Goal: Task Accomplishment & Management: Use online tool/utility

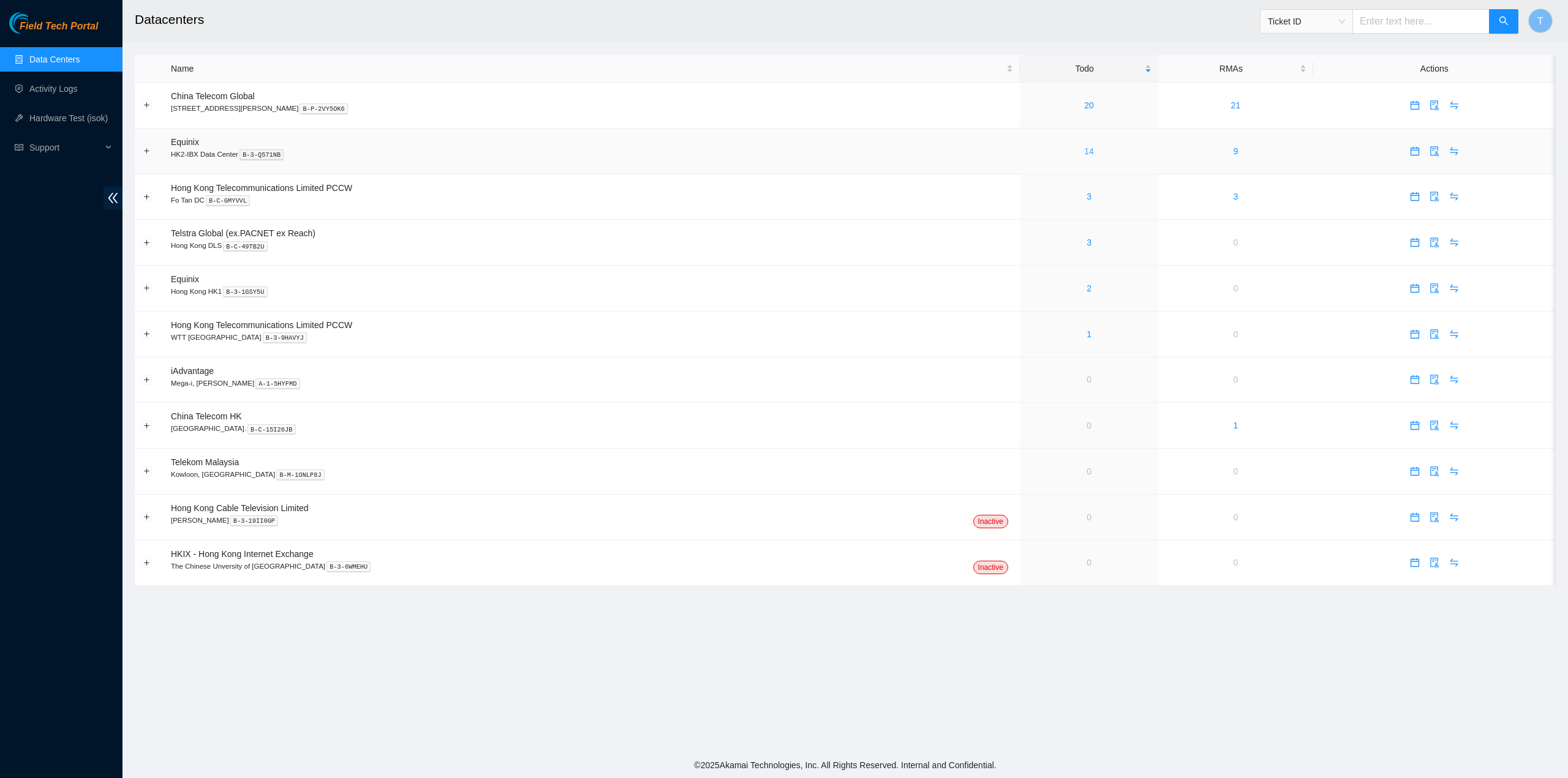
click at [1084, 146] on link "14" at bounding box center [1089, 151] width 10 height 10
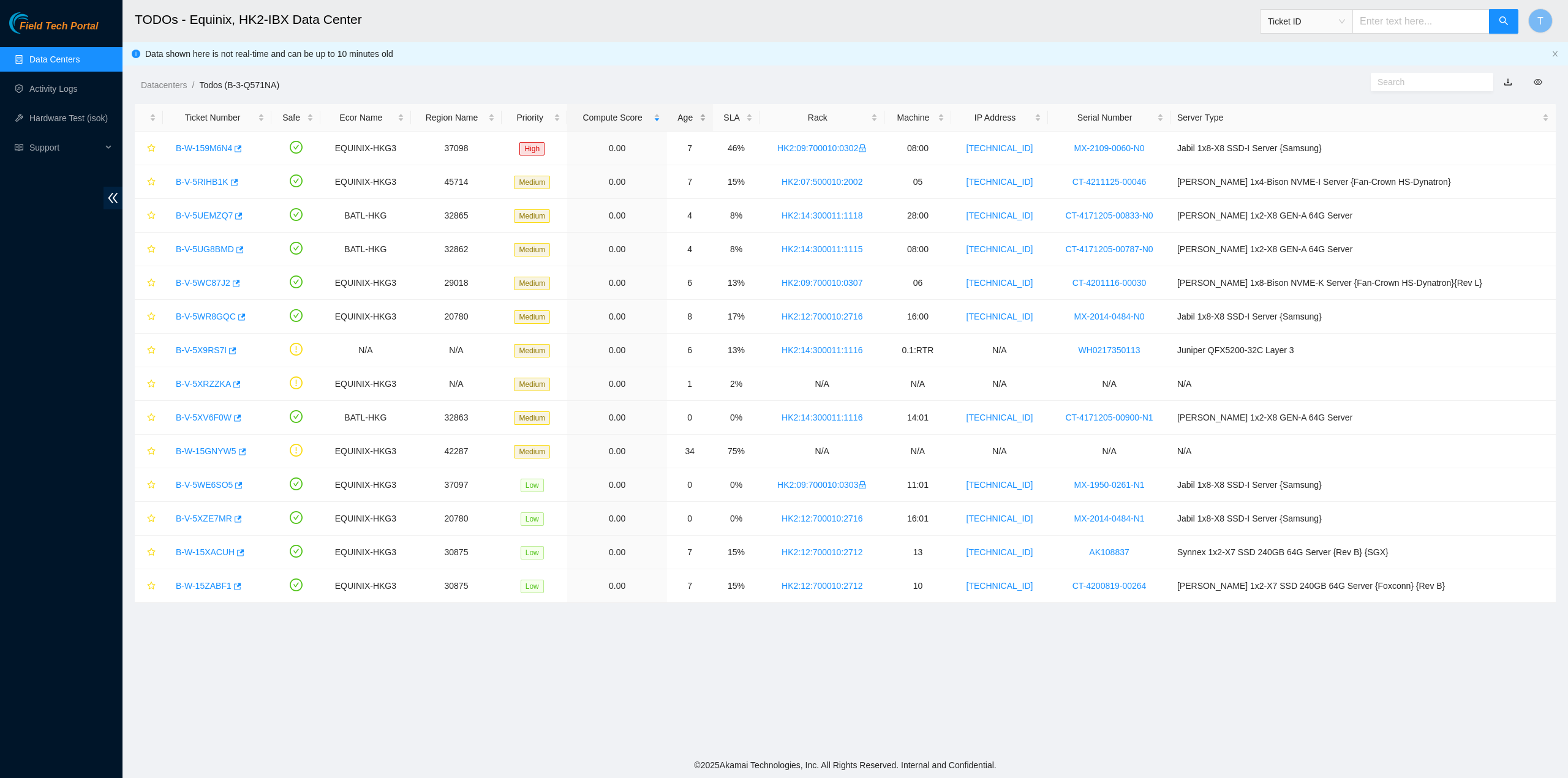
click at [706, 120] on div "Age" at bounding box center [689, 117] width 33 height 13
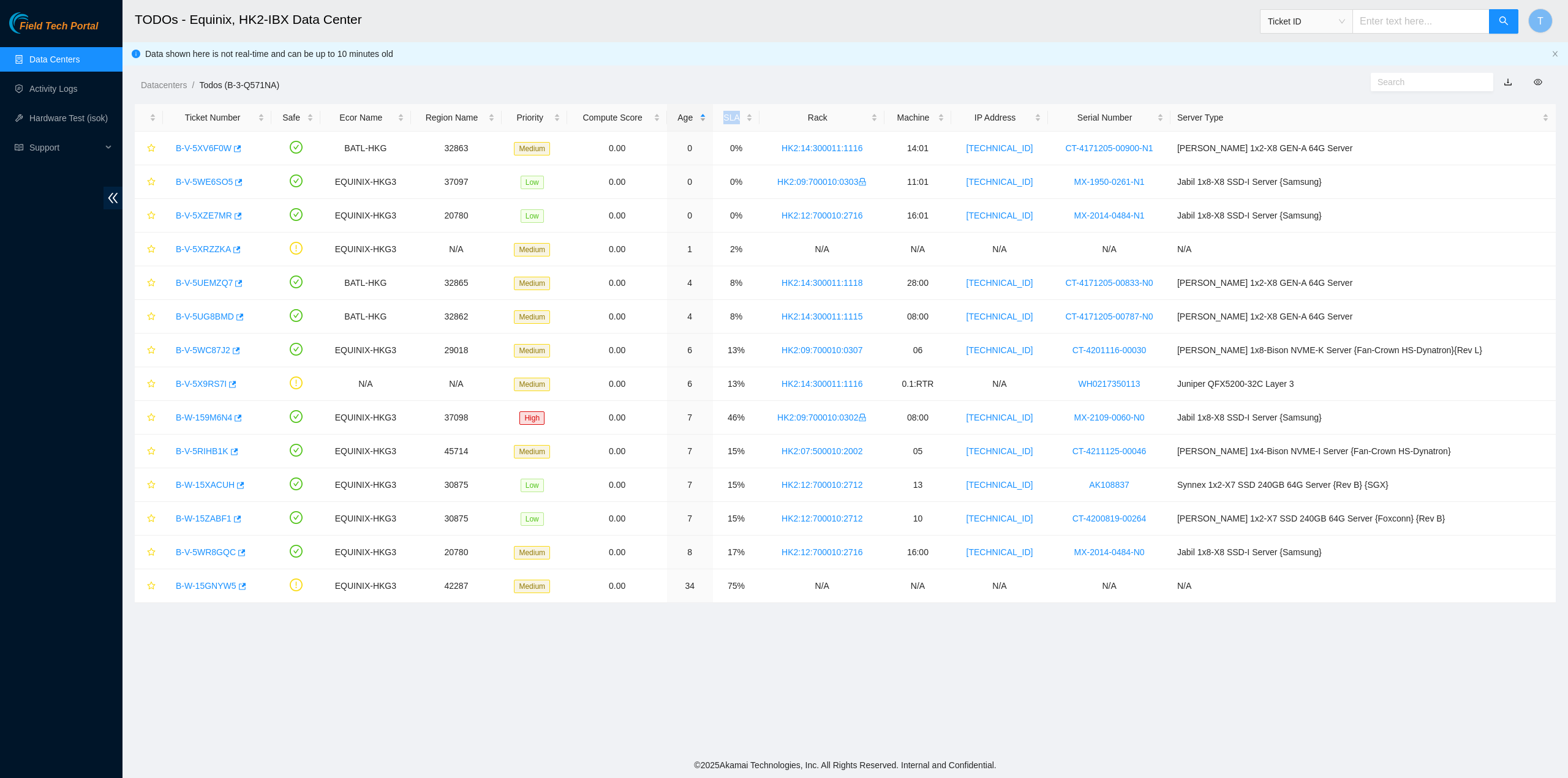
click at [706, 120] on div "Age" at bounding box center [689, 117] width 33 height 13
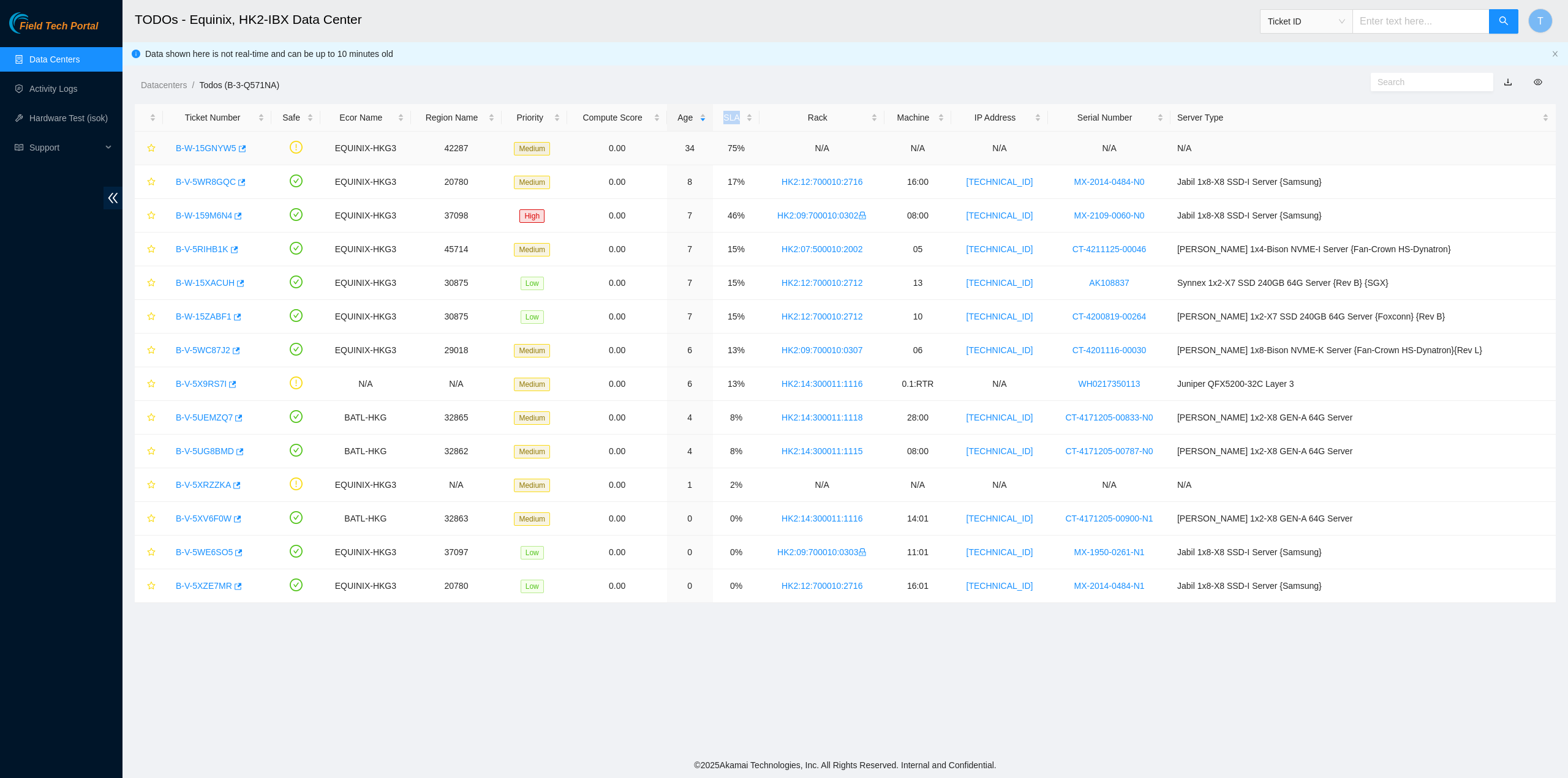
click at [203, 145] on link "B-W-15GNYW5" at bounding box center [205, 148] width 61 height 10
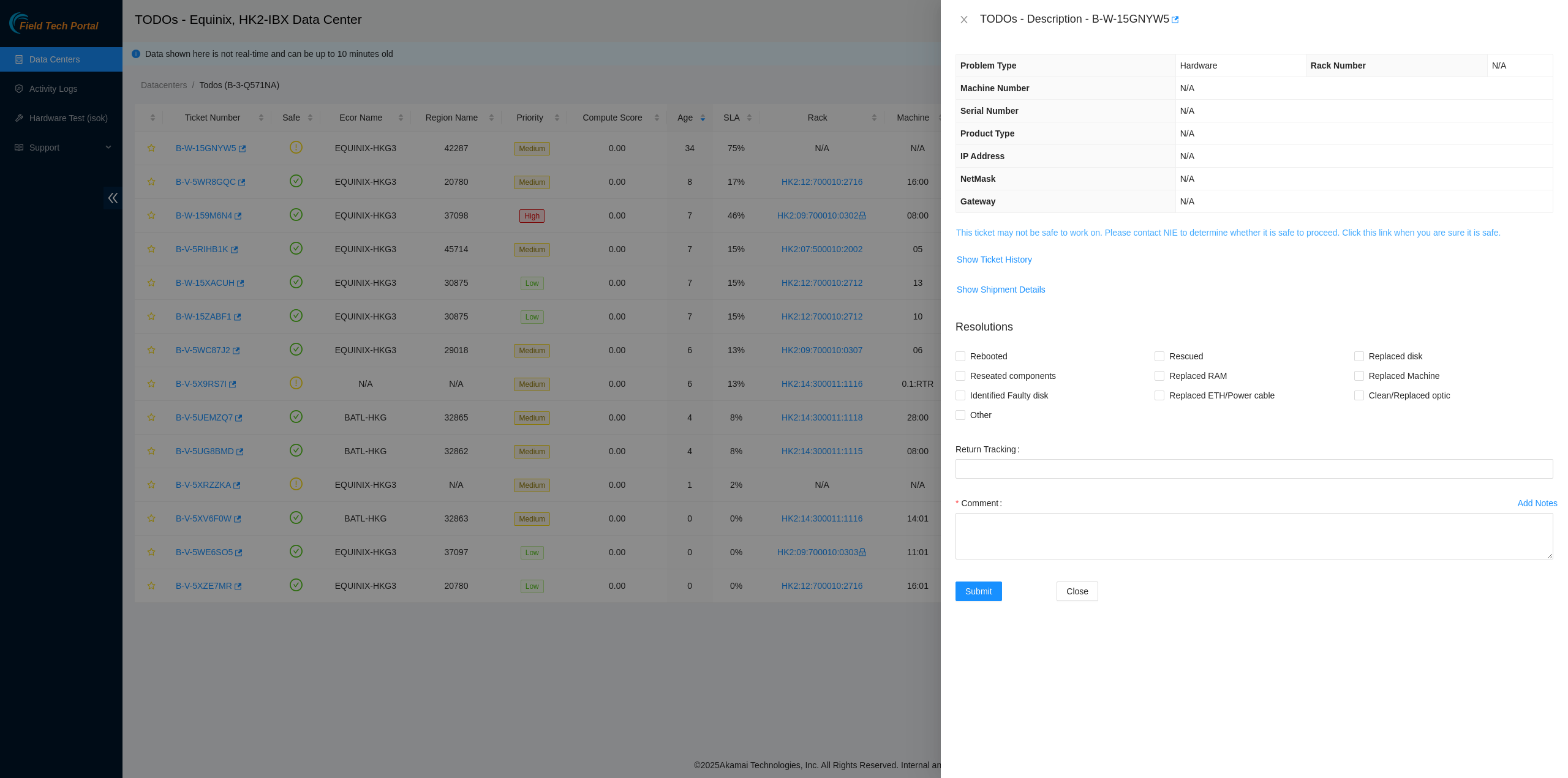
click at [1072, 226] on span "This ticket may not be safe to work on. Please contact NIE to determine whether…" at bounding box center [1254, 232] width 597 height 13
click at [1072, 228] on link "This ticket may not be safe to work on. Please contact NIE to determine whether…" at bounding box center [1228, 232] width 544 height 10
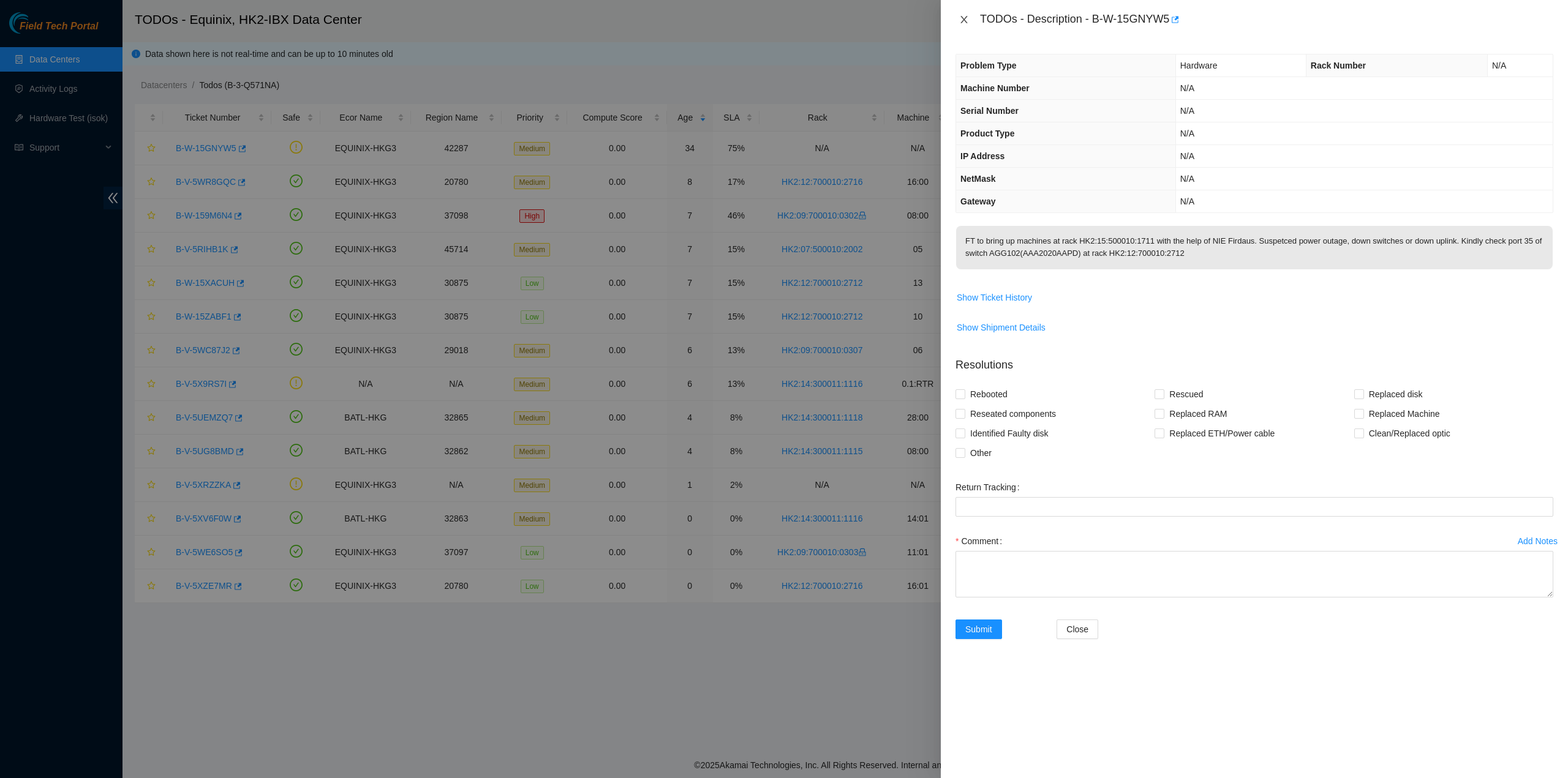
click at [967, 22] on icon "close" at bounding box center [964, 19] width 10 height 10
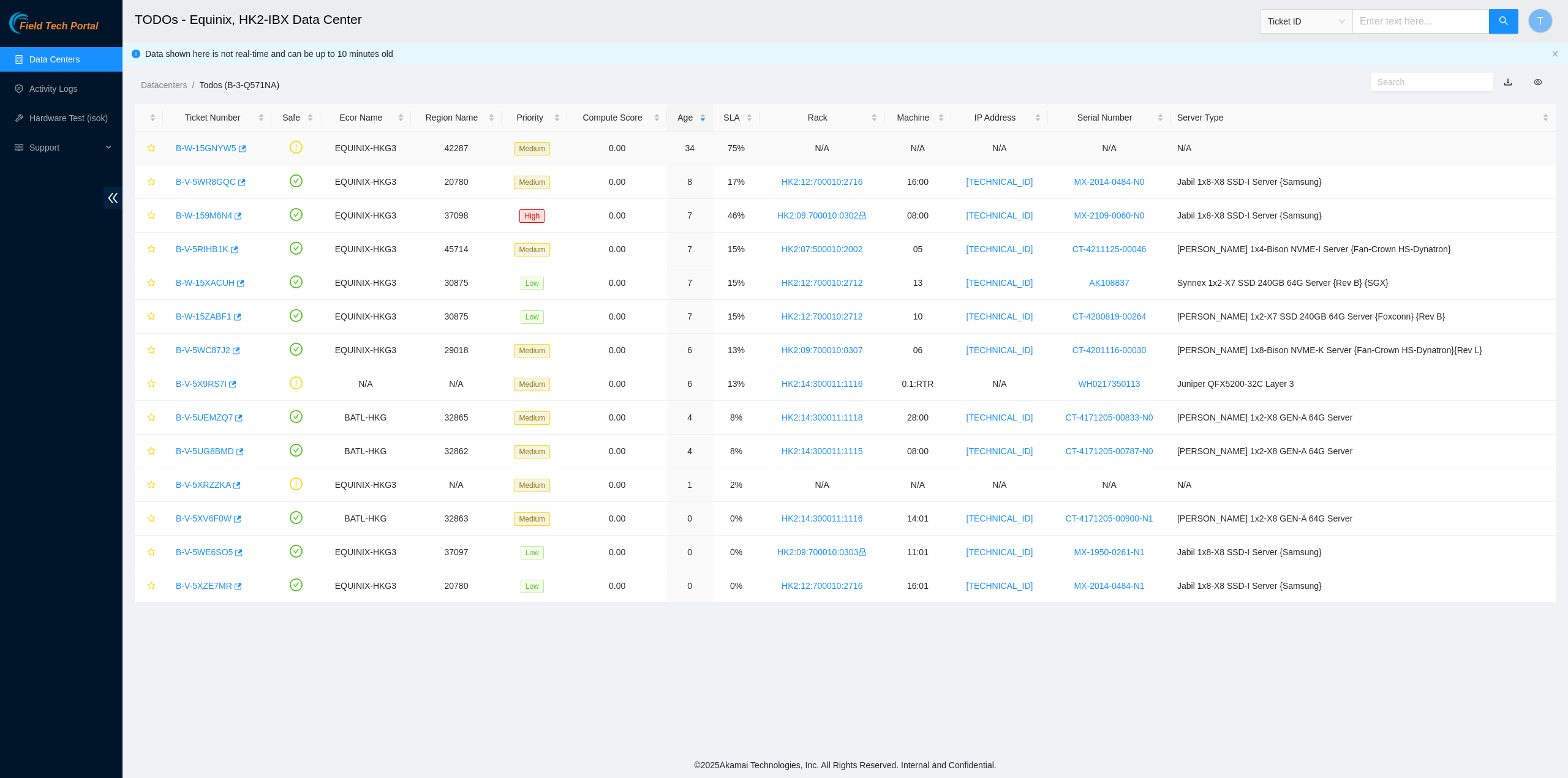
click at [218, 146] on link "B-W-15GNYW5" at bounding box center [205, 148] width 61 height 10
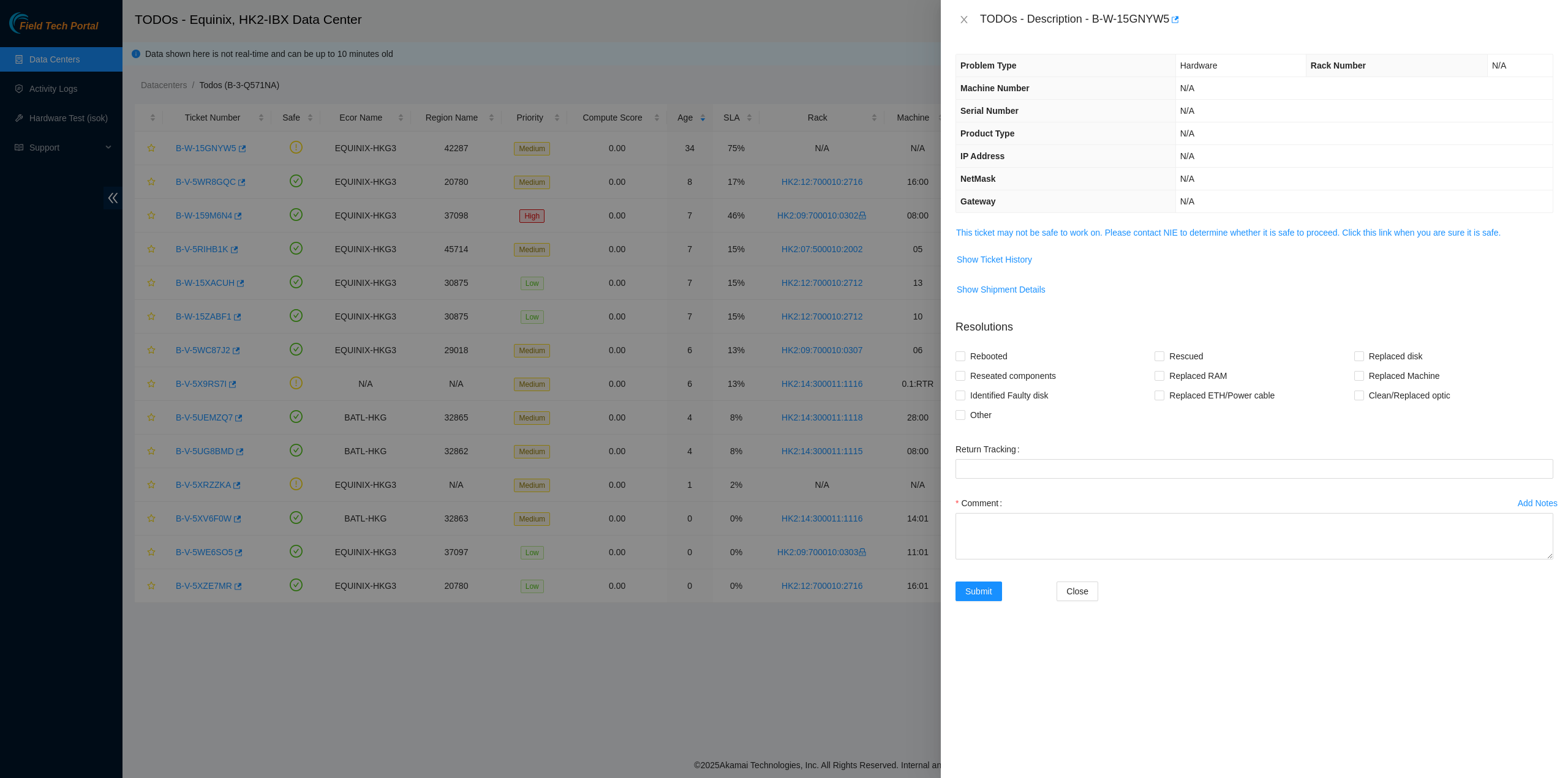
click at [980, 237] on span "This ticket may not be safe to work on. Please contact NIE to determine whether…" at bounding box center [1254, 232] width 597 height 13
click at [981, 231] on link "This ticket may not be safe to work on. Please contact NIE to determine whether…" at bounding box center [1228, 232] width 544 height 10
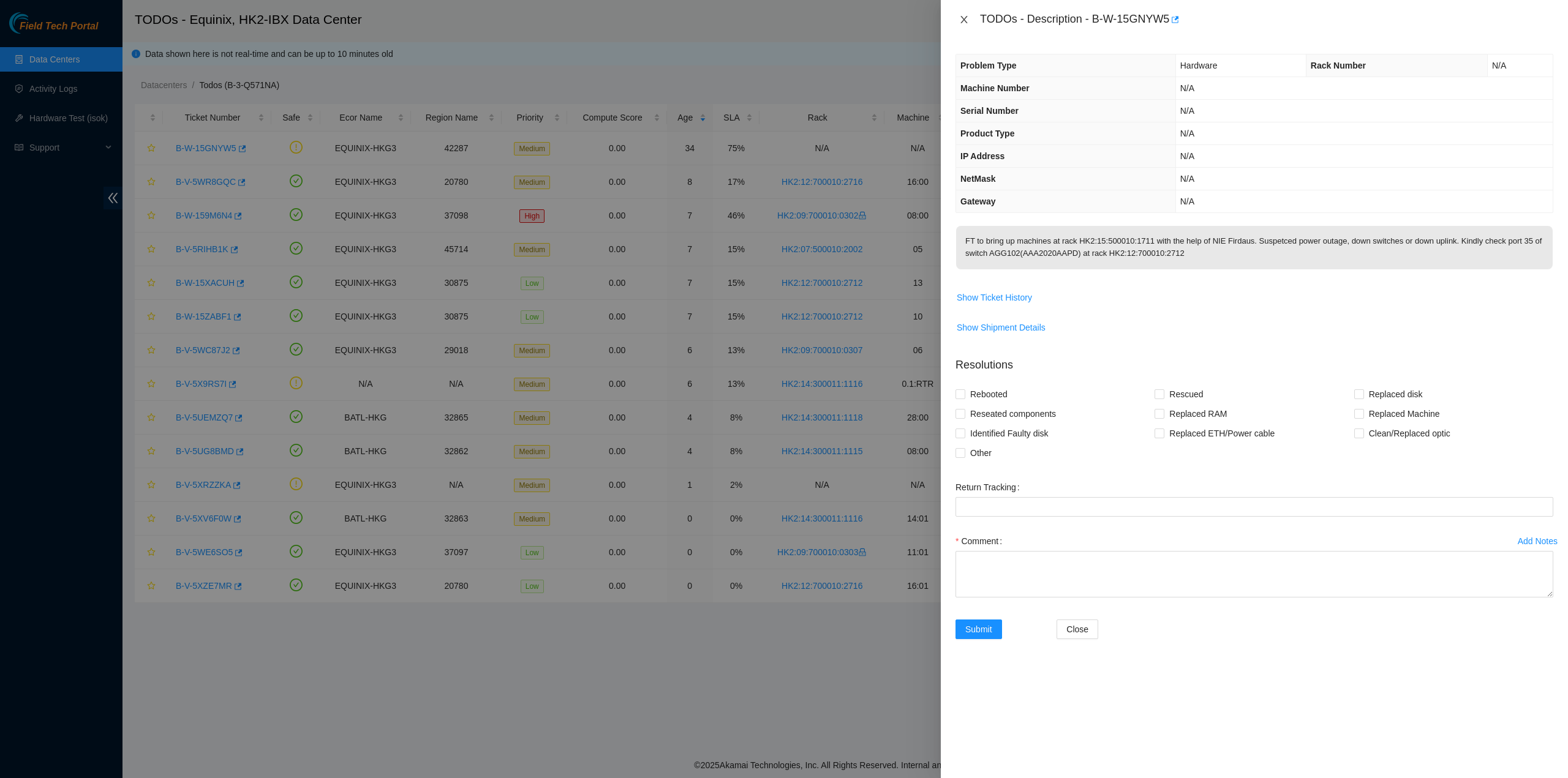
click at [966, 22] on icon "close" at bounding box center [964, 19] width 10 height 10
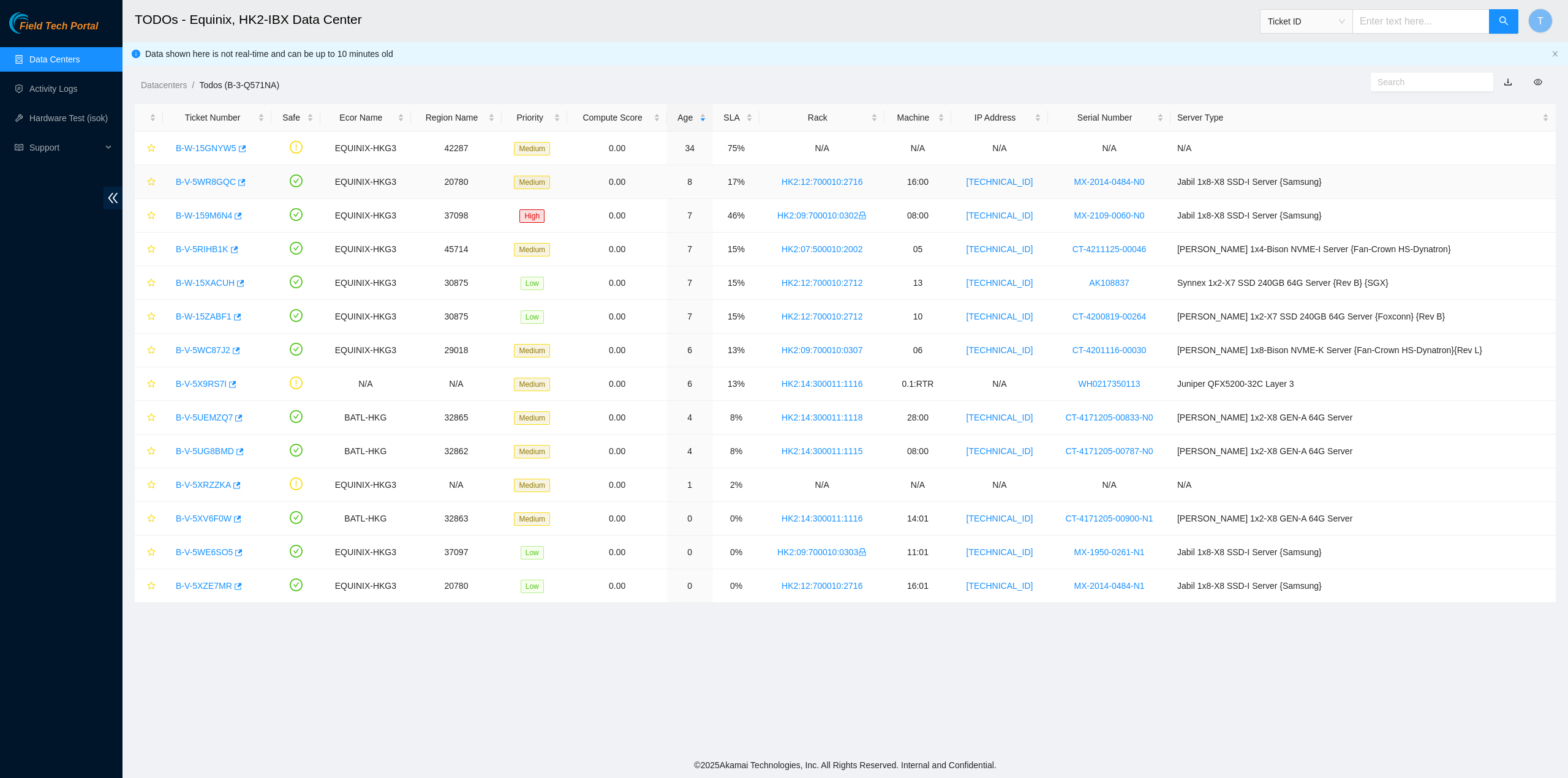
click at [214, 180] on link "B-V-5WR8GQC" at bounding box center [205, 182] width 60 height 10
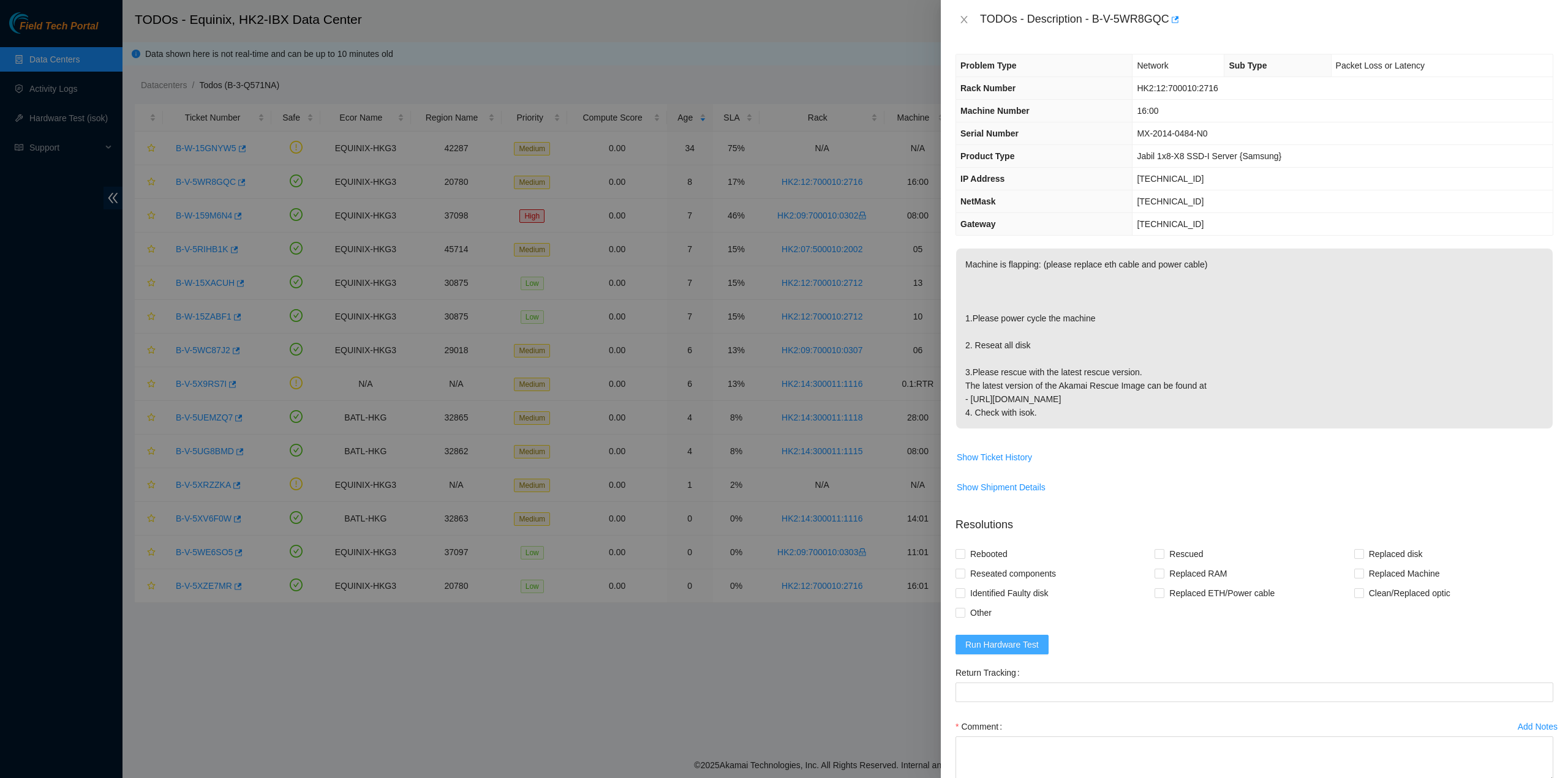
click at [1020, 637] on span "Run Hardware Test" at bounding box center [1002, 644] width 74 height 13
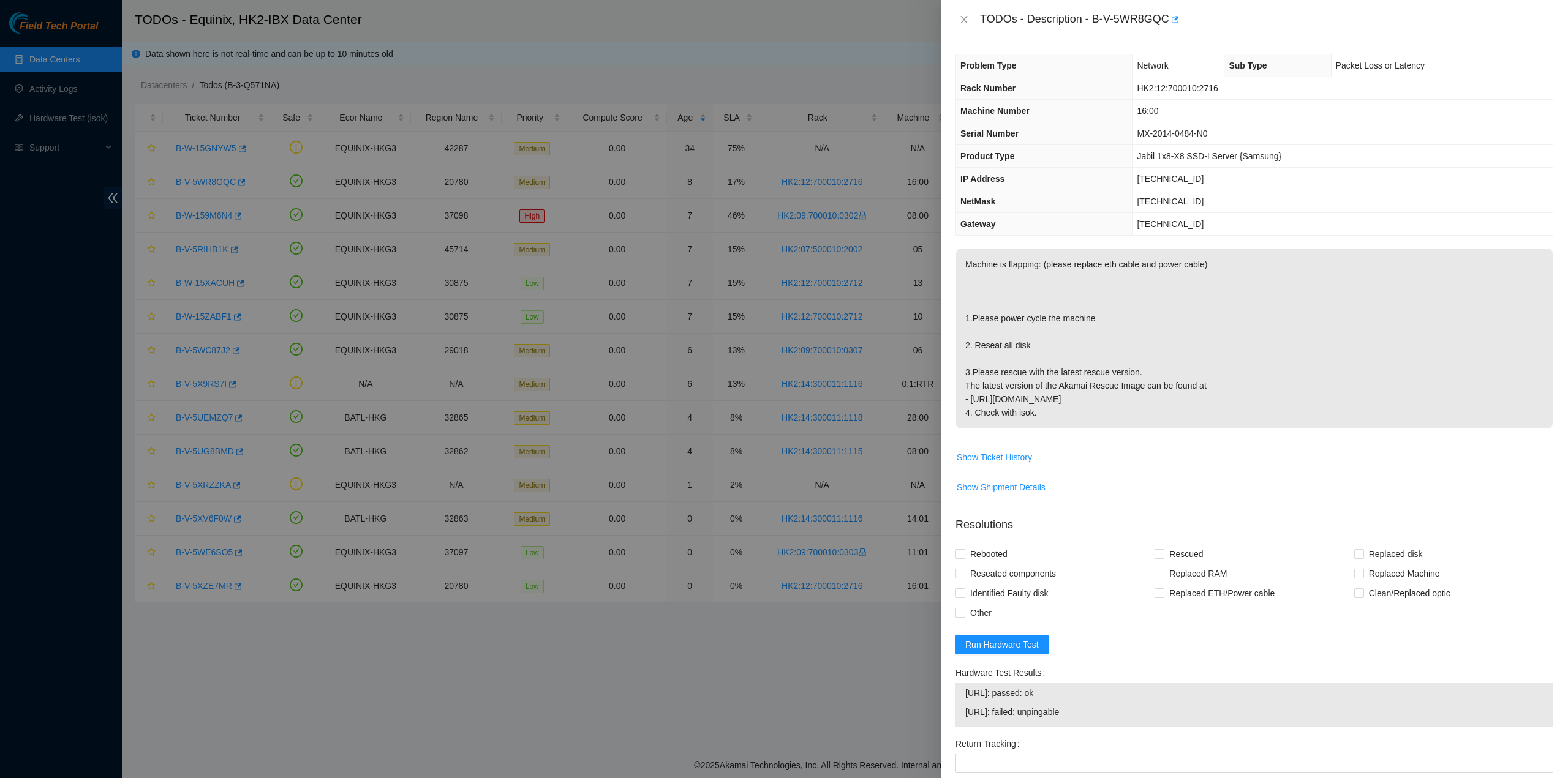
click at [1312, 564] on div "Replaced RAM" at bounding box center [1254, 573] width 199 height 19
click at [989, 566] on span "Reseated components" at bounding box center [1012, 573] width 95 height 19
click at [964, 569] on input "Reseated components" at bounding box center [959, 573] width 8 height 8
checkbox input "true"
click at [978, 556] on span "Rebooted" at bounding box center [989, 554] width 47 height 19
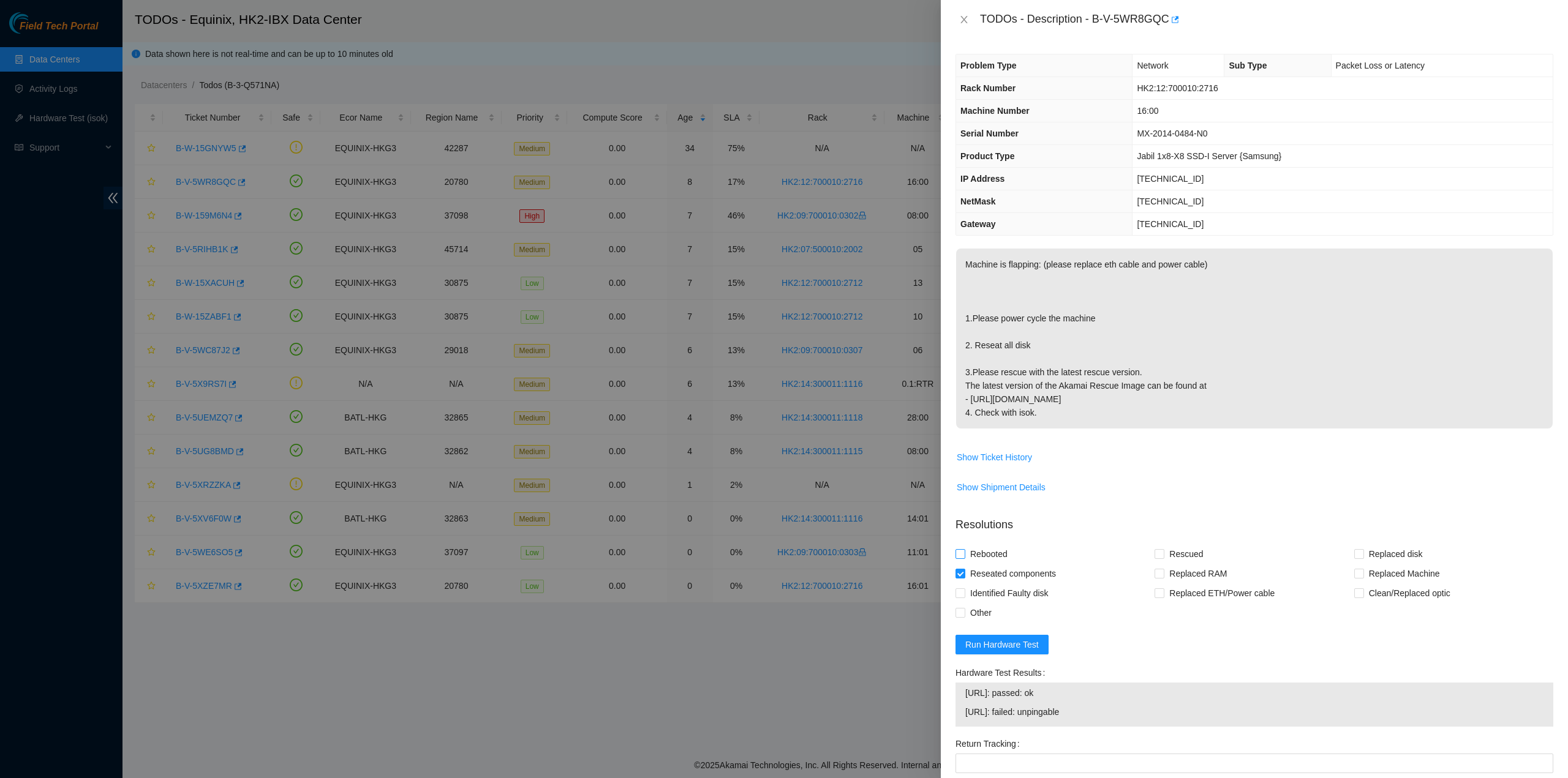
click at [964, 556] on input "Rebooted" at bounding box center [959, 553] width 8 height 8
checkbox input "true"
click at [1165, 557] on span "Rescued" at bounding box center [1186, 554] width 43 height 19
click at [1163, 557] on input "Rescued" at bounding box center [1159, 553] width 8 height 8
checkbox input "true"
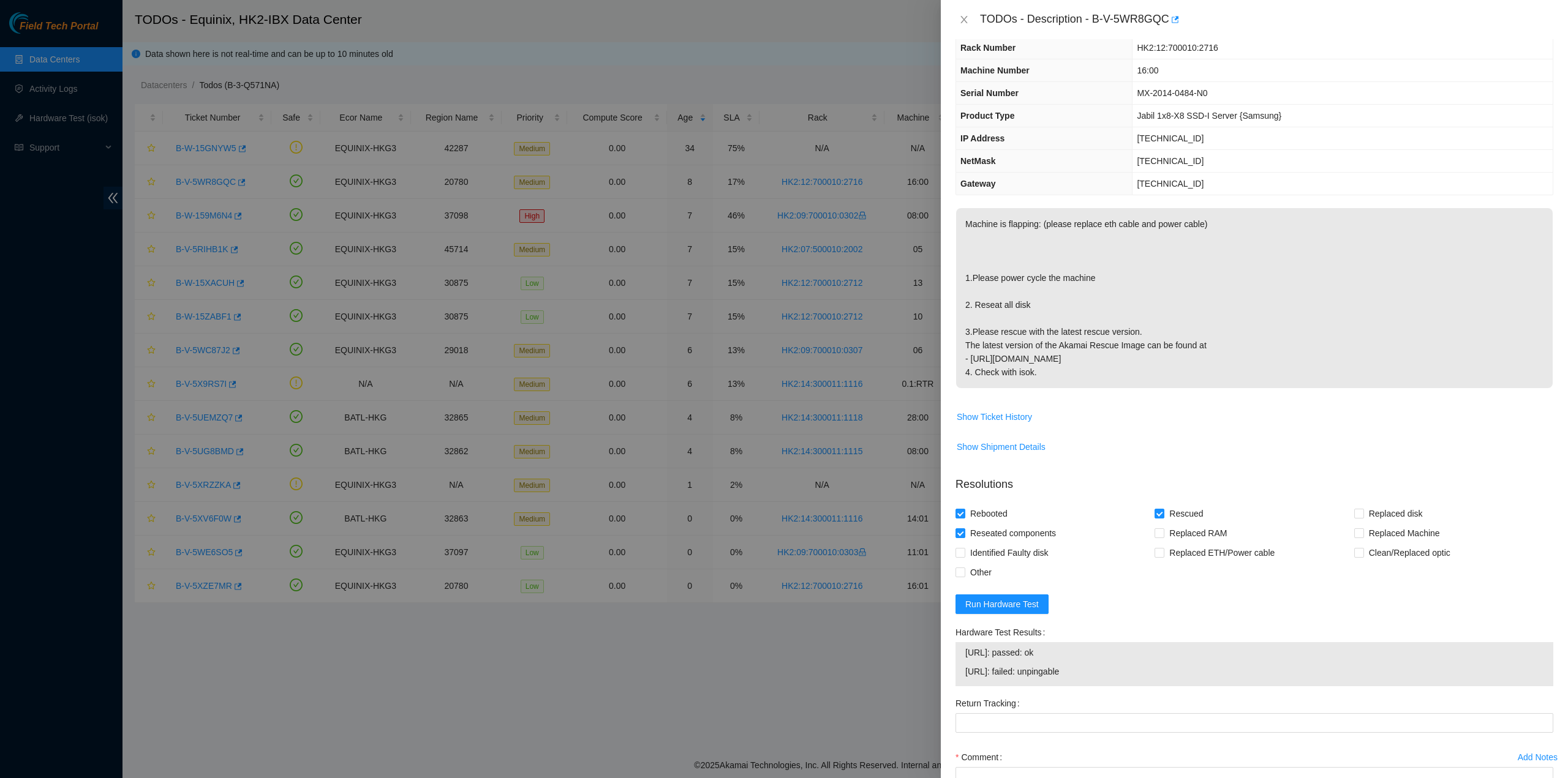
scroll to position [145, 0]
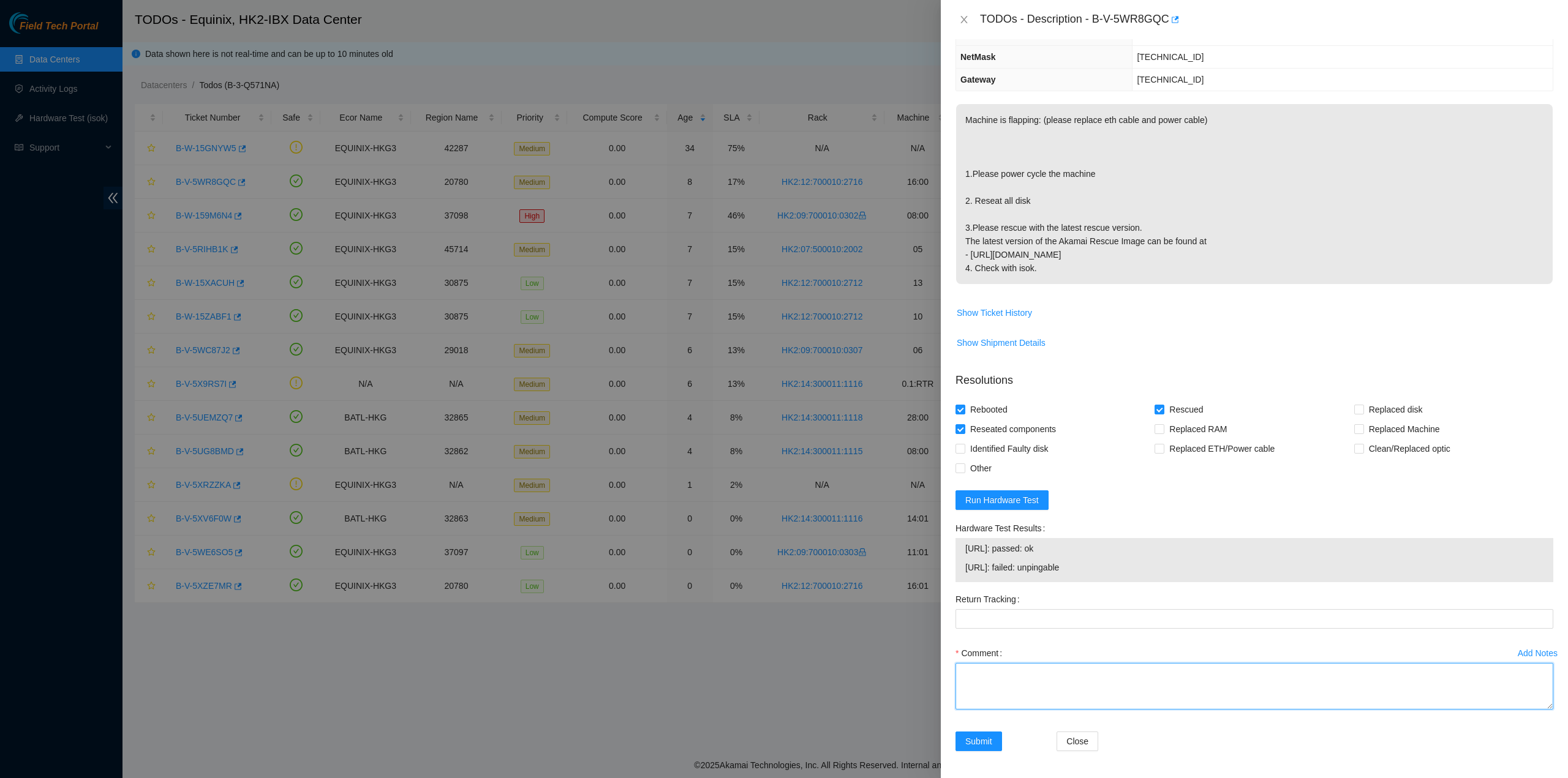
click at [1044, 688] on textarea "Comment" at bounding box center [1254, 686] width 597 height 47
type textarea "pass ok"
click at [984, 736] on span "Submit" at bounding box center [978, 740] width 27 height 13
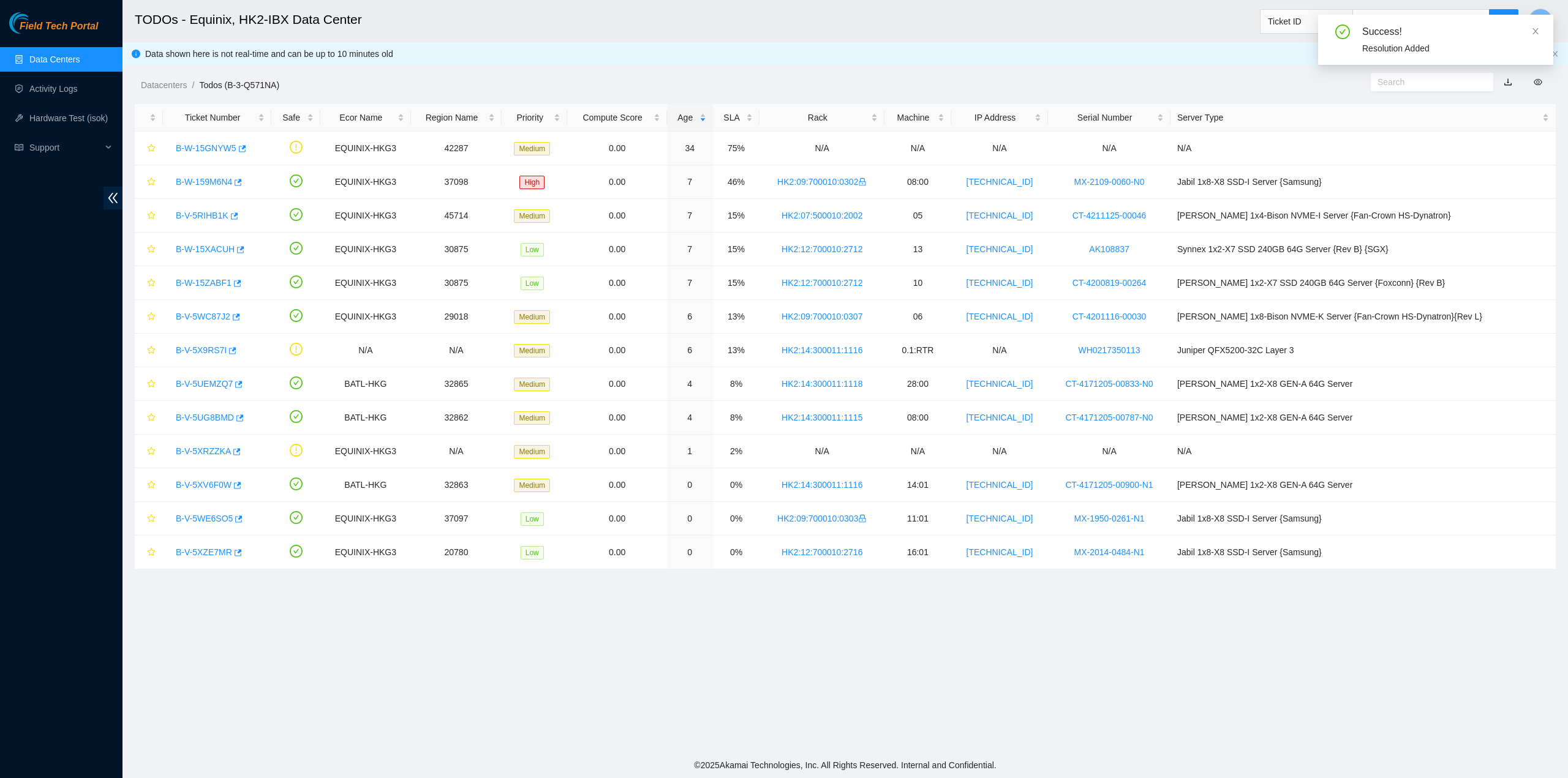
scroll to position [0, 0]
click at [217, 185] on link "B-W-159M6N4" at bounding box center [203, 182] width 56 height 10
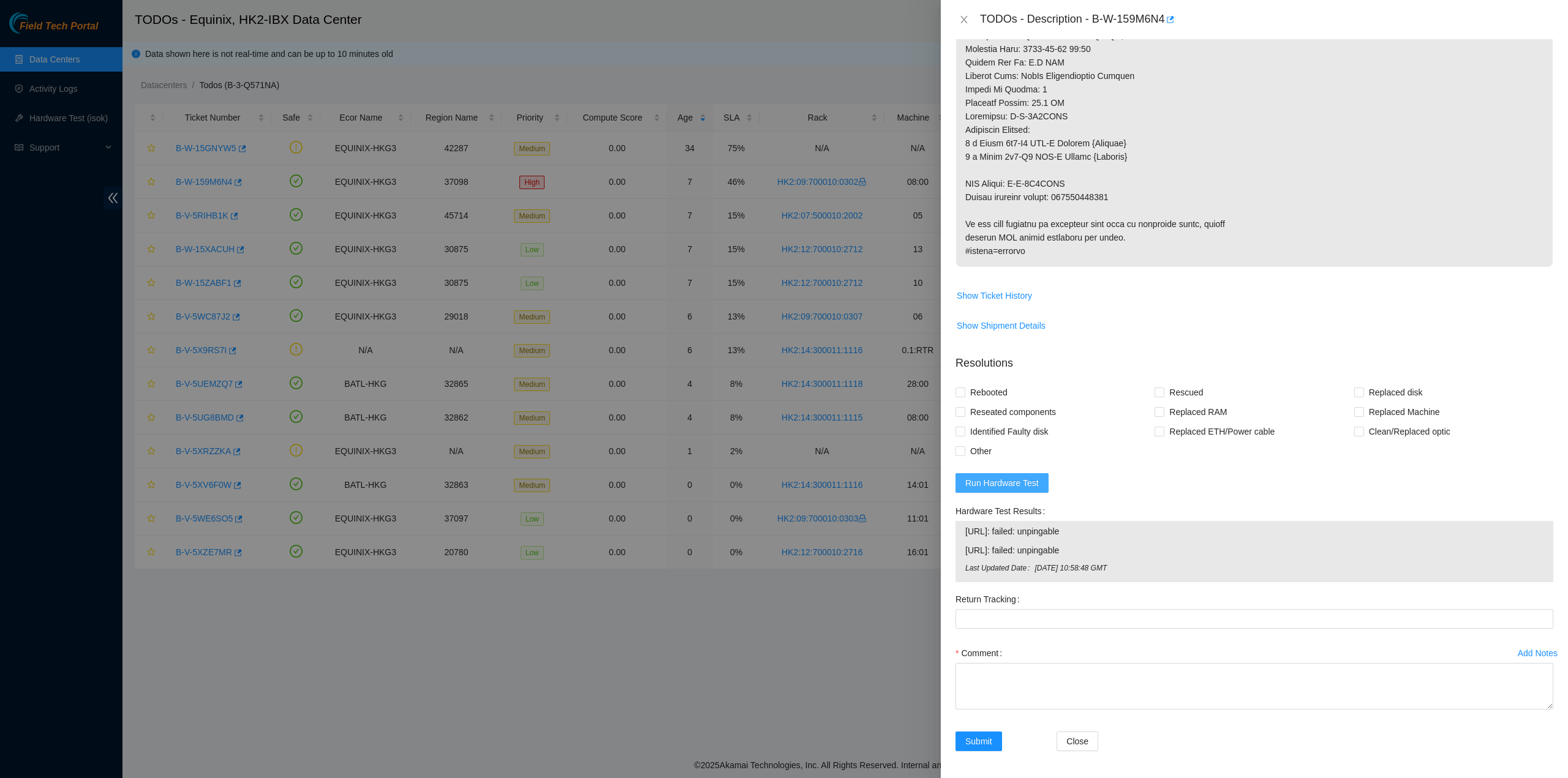
click at [1035, 473] on button "Run Hardware Test" at bounding box center [1002, 483] width 93 height 19
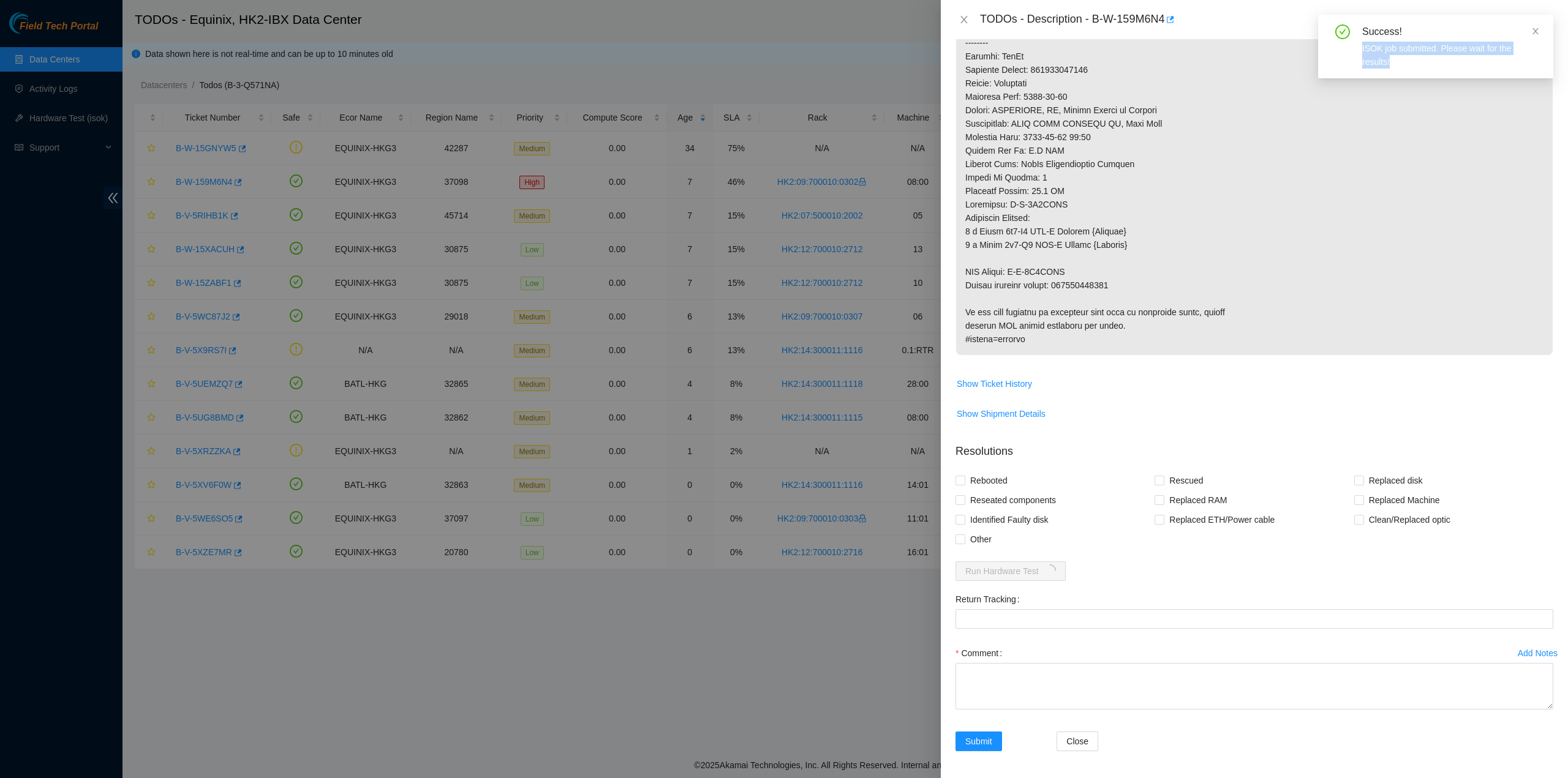
click at [1539, 35] on div "Success! ISOK job submitted. Please wait for the results!" at bounding box center [1436, 46] width 235 height 63
click at [1534, 33] on icon "close" at bounding box center [1535, 31] width 8 height 8
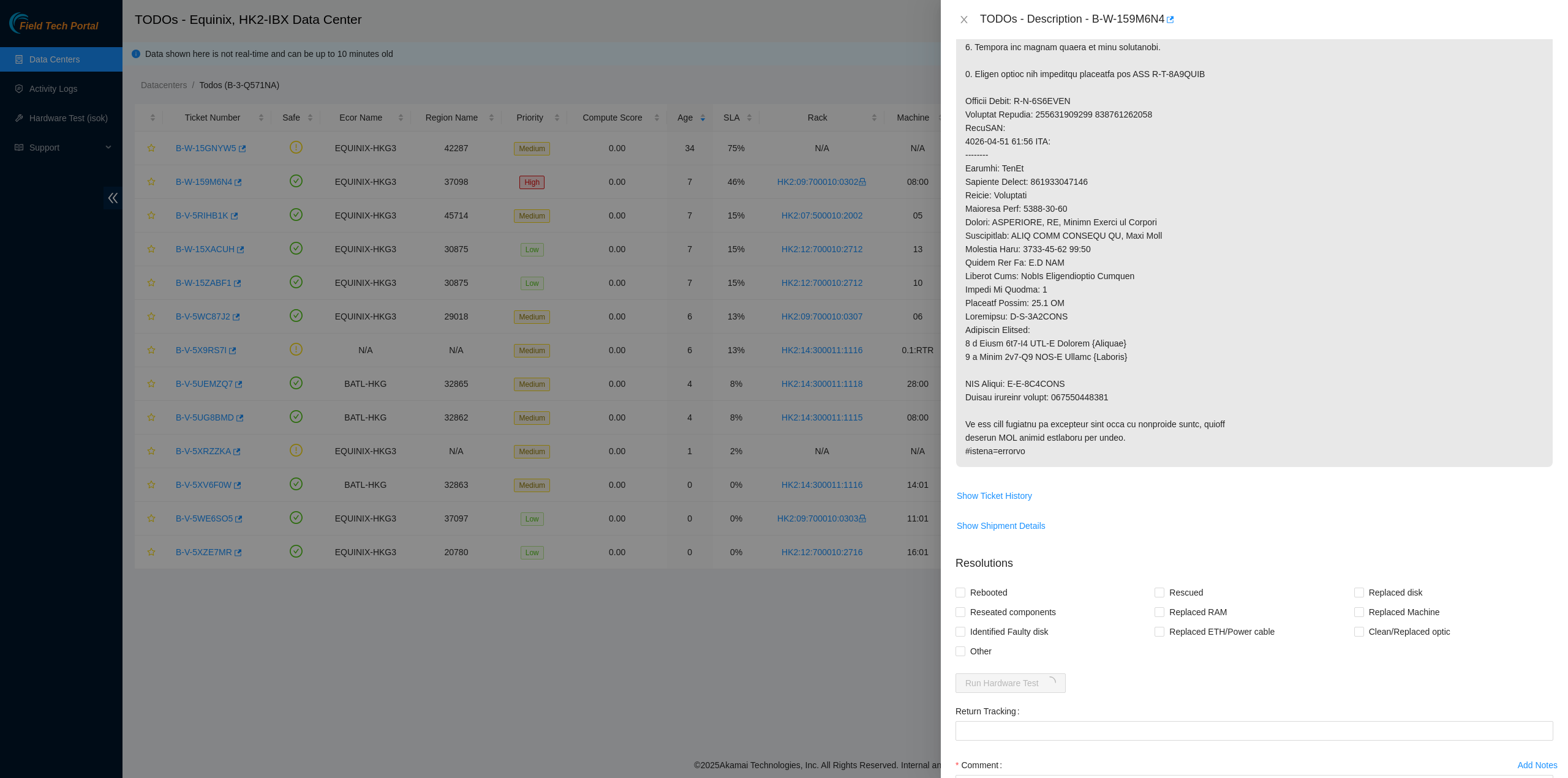
scroll to position [541, 0]
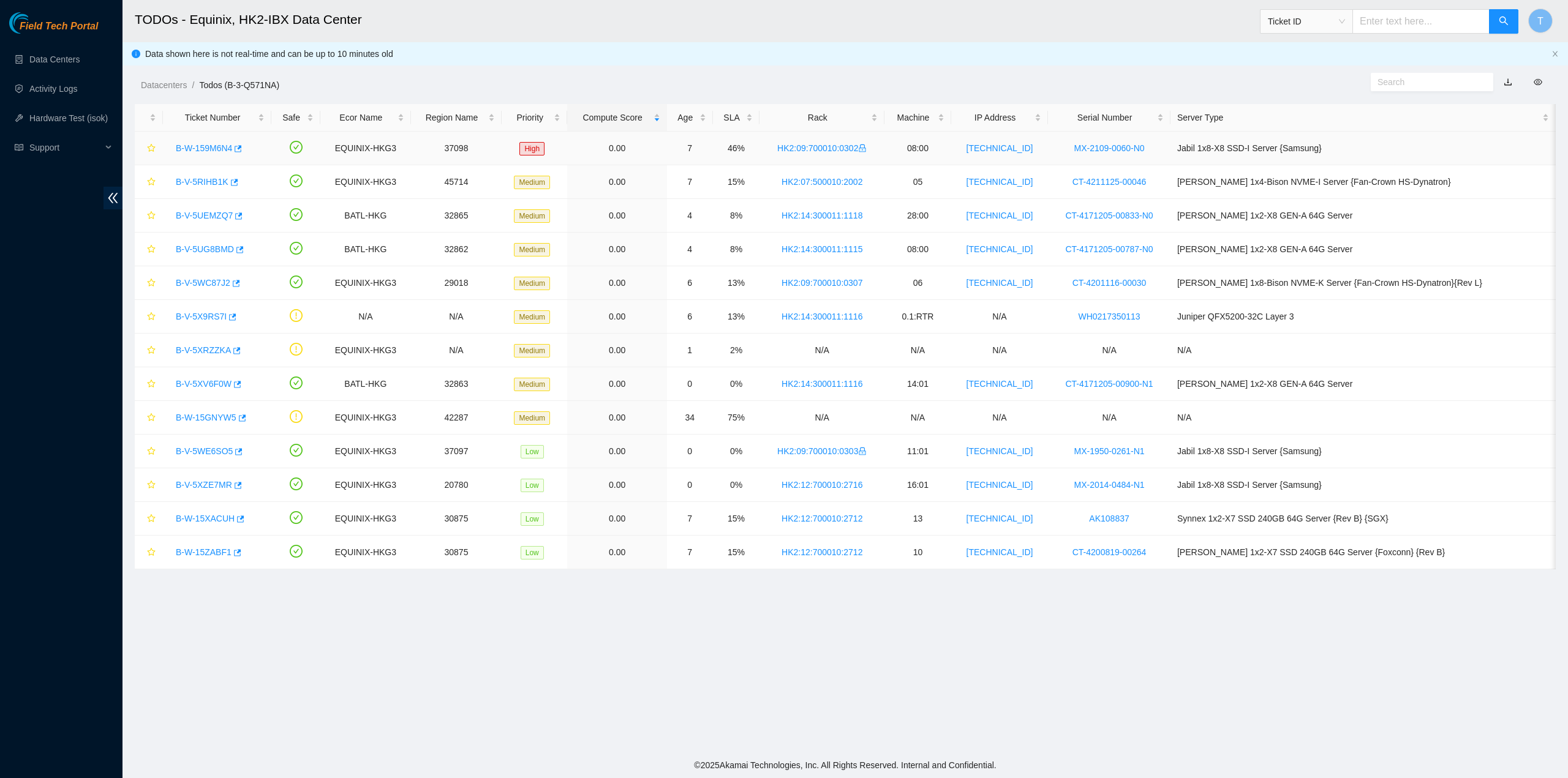
click at [210, 143] on link "B-W-159M6N4" at bounding box center [203, 148] width 56 height 10
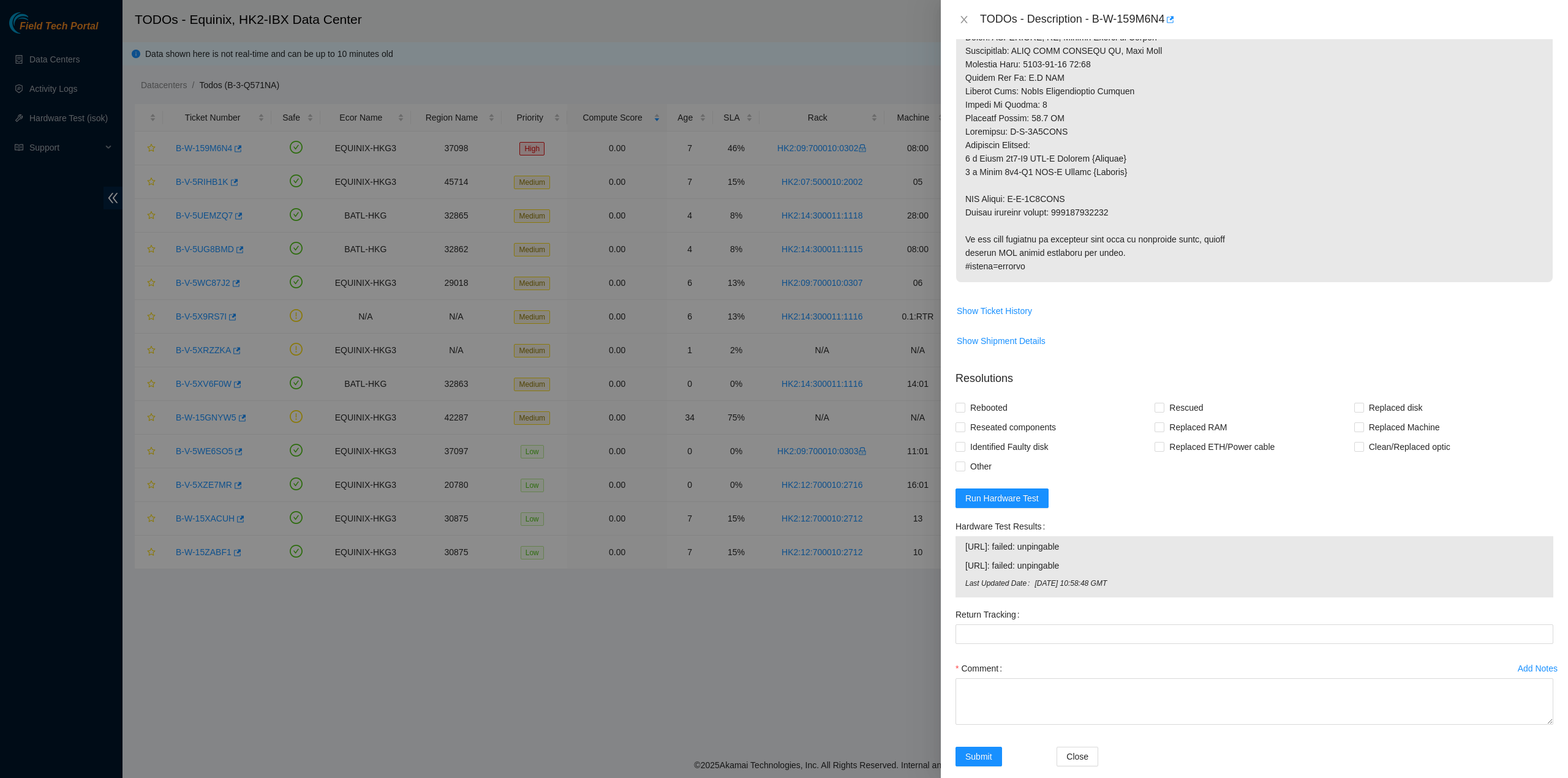
scroll to position [812, 0]
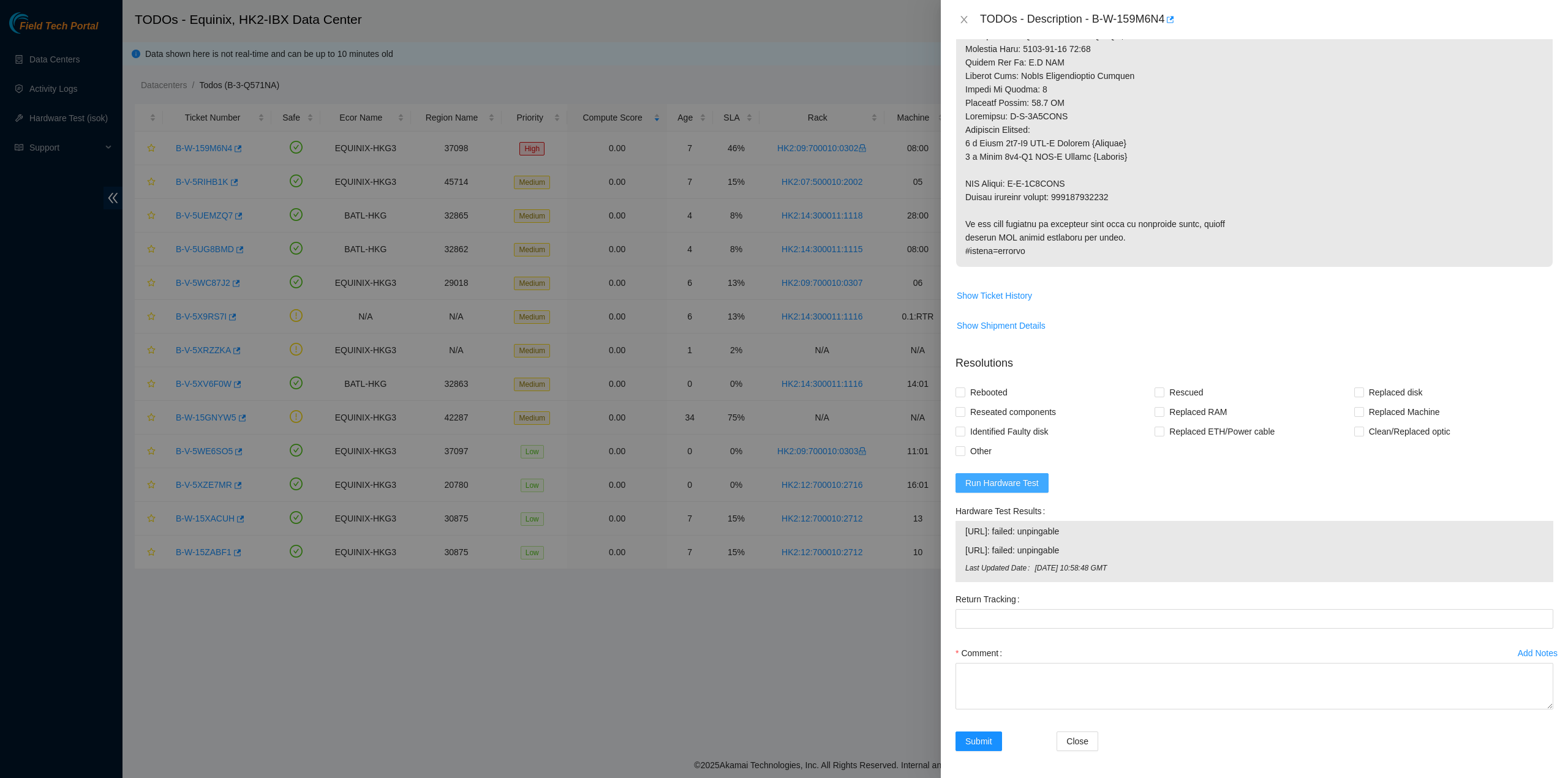
click at [1023, 480] on span "Run Hardware Test" at bounding box center [1002, 482] width 74 height 13
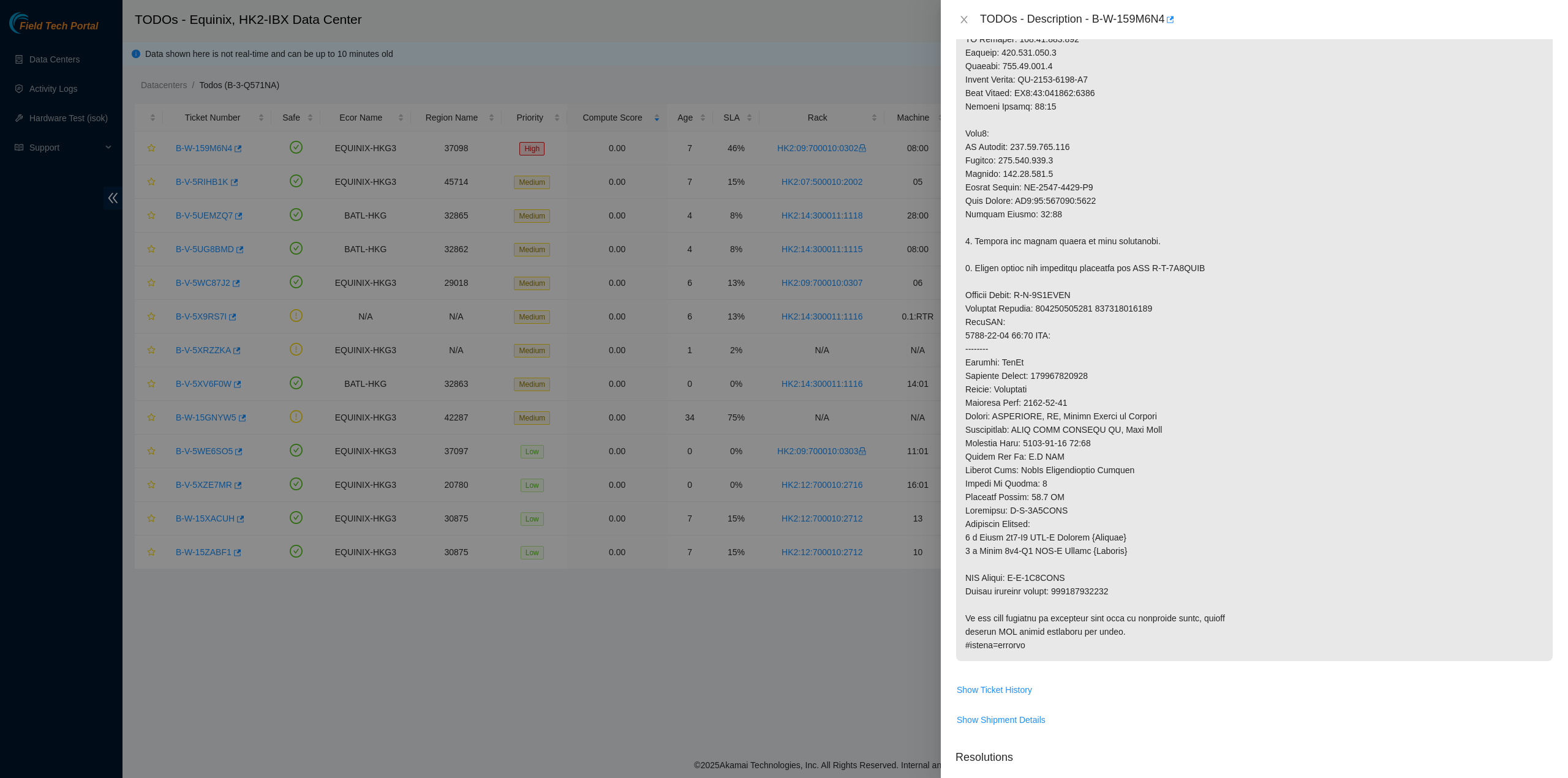
scroll to position [112, 0]
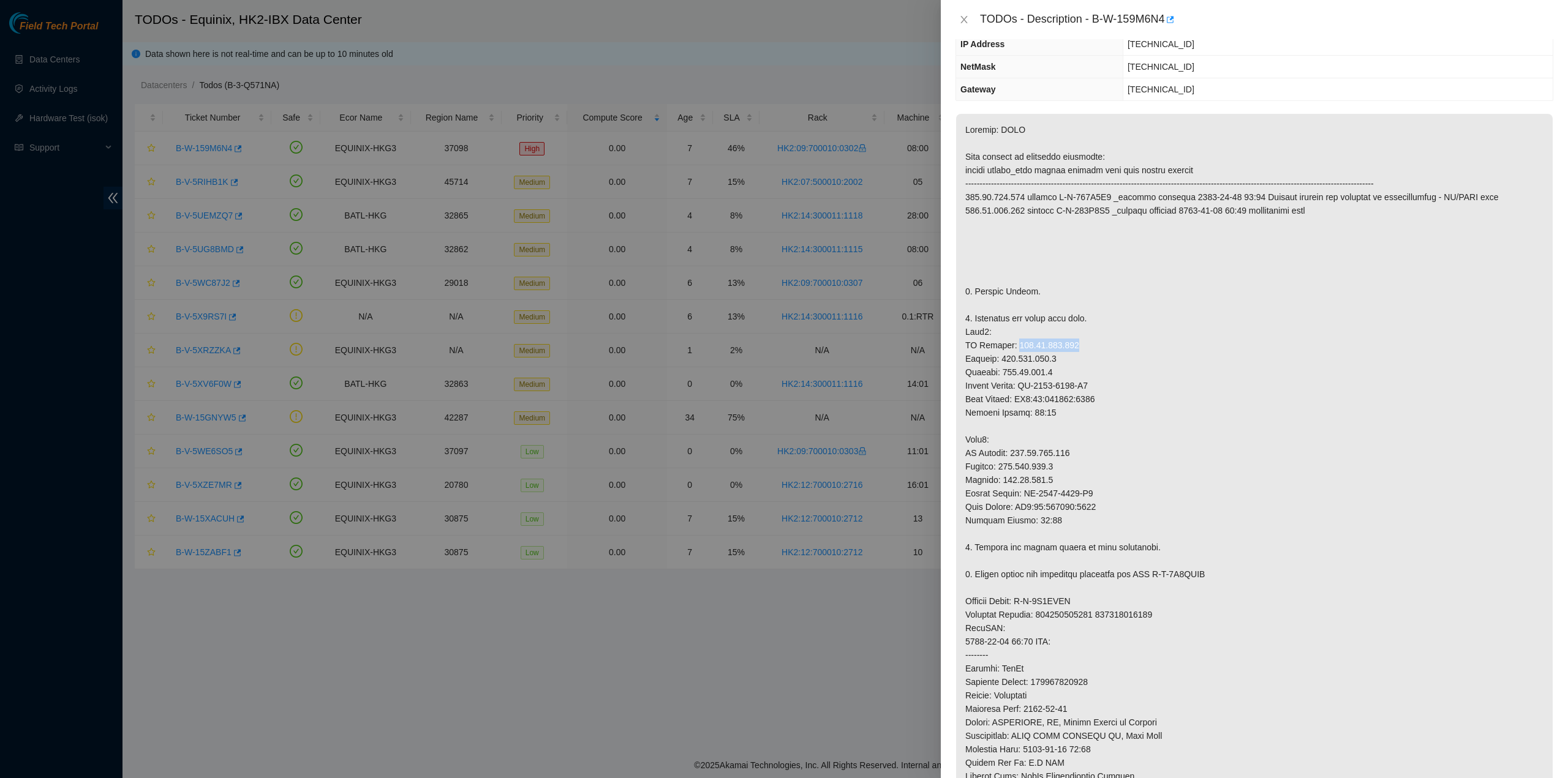
drag, startPoint x: 1009, startPoint y: 341, endPoint x: 1074, endPoint y: 347, distance: 65.3
click at [1074, 347] on p at bounding box center [1254, 541] width 597 height 853
copy p "[TECHNICAL_ID]"
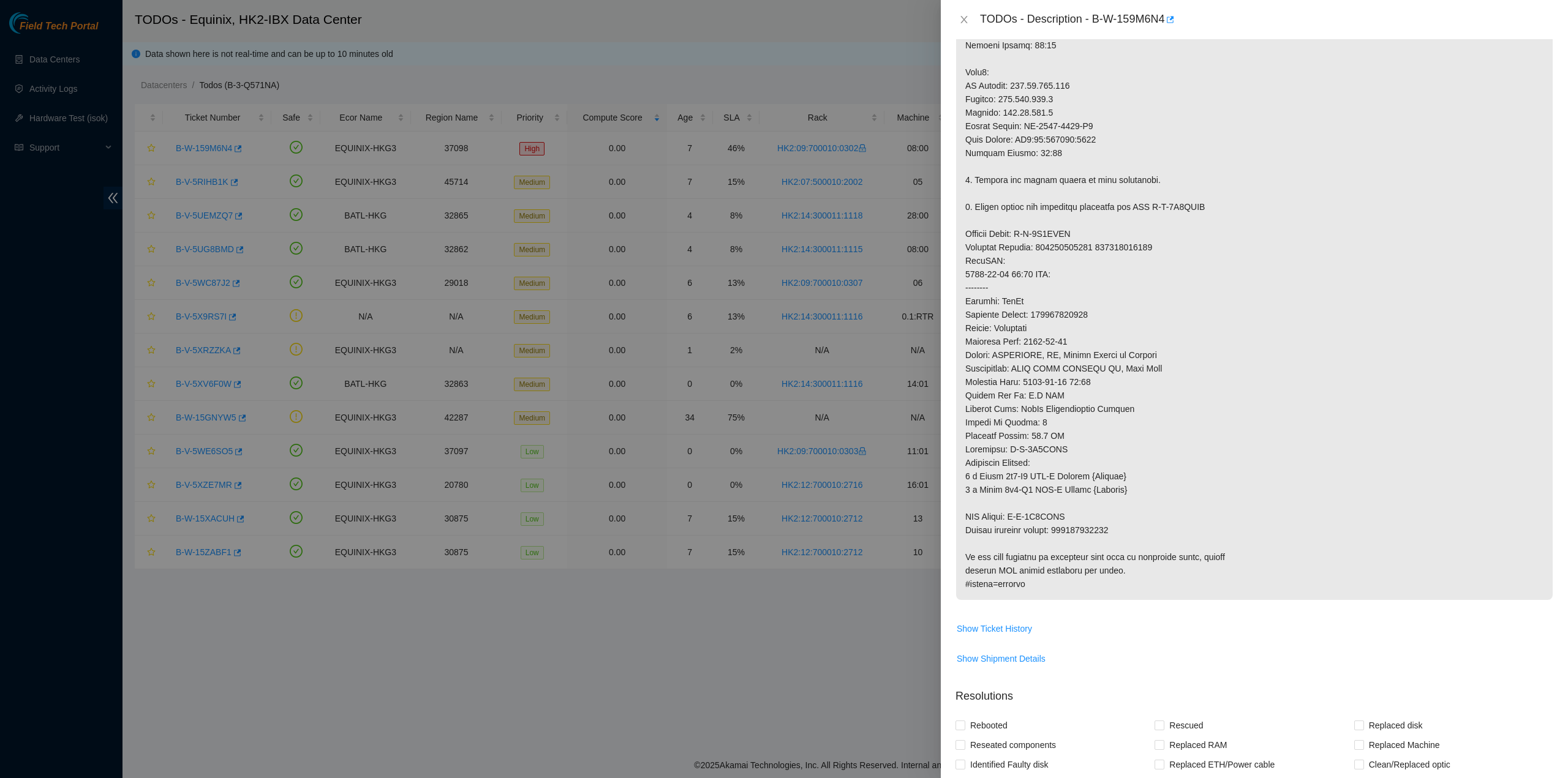
scroll to position [724, 0]
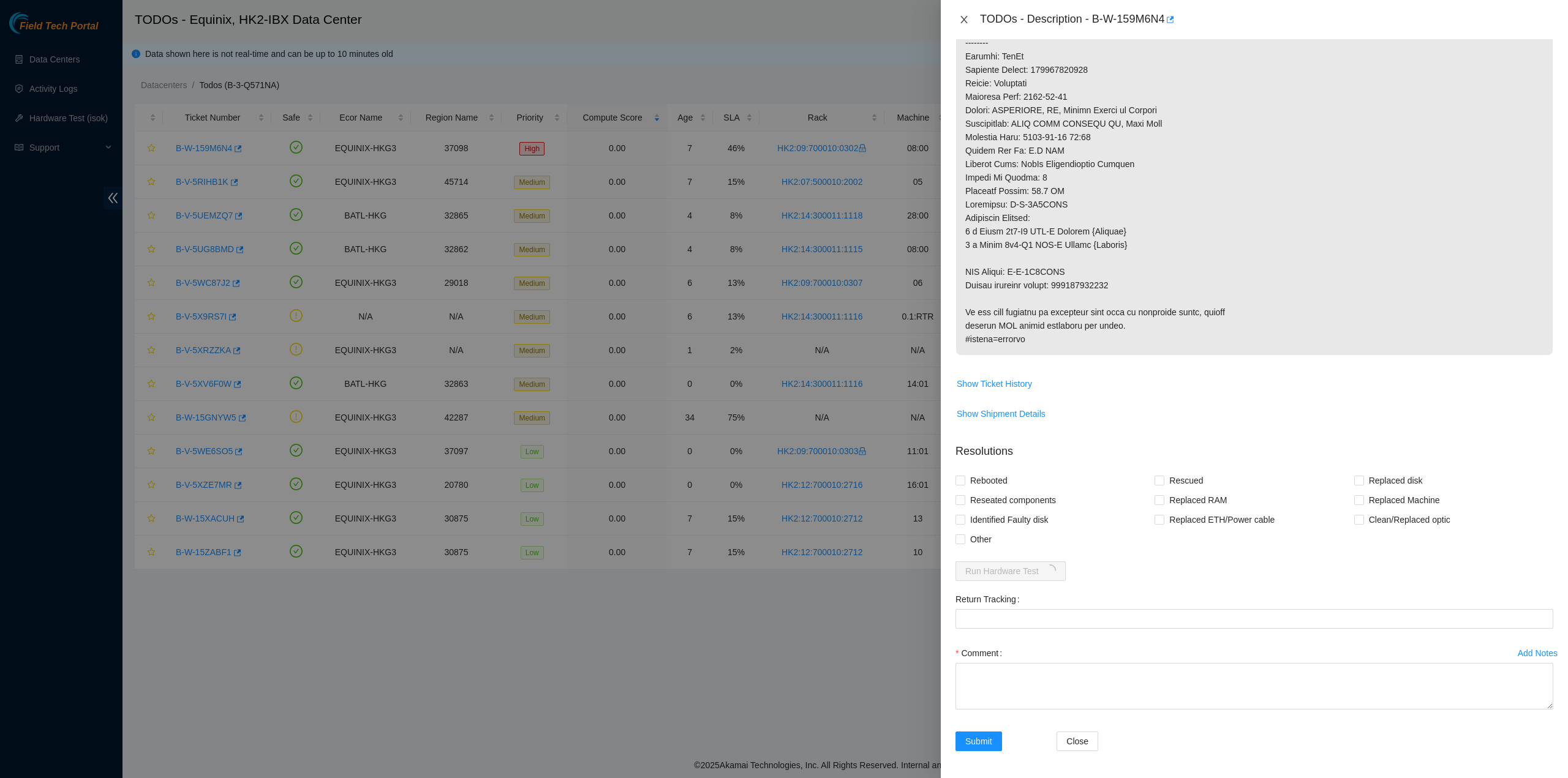
click at [969, 19] on button "Close" at bounding box center [964, 19] width 17 height 12
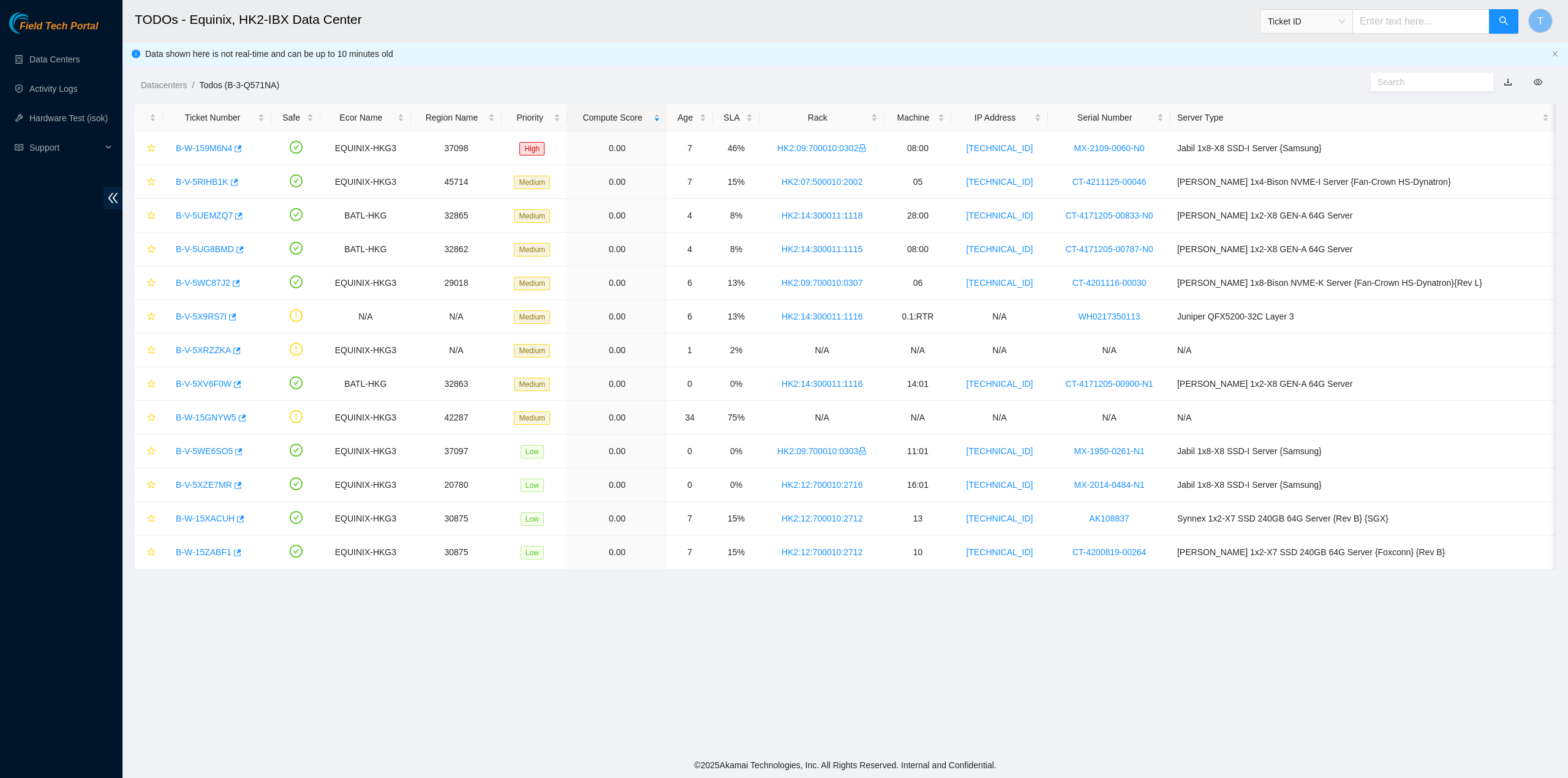
scroll to position [0, 0]
